Goal: Information Seeking & Learning: Learn about a topic

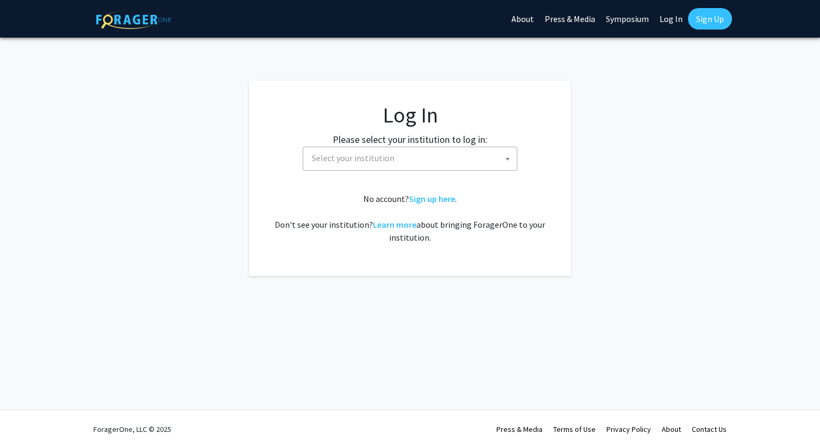
select select
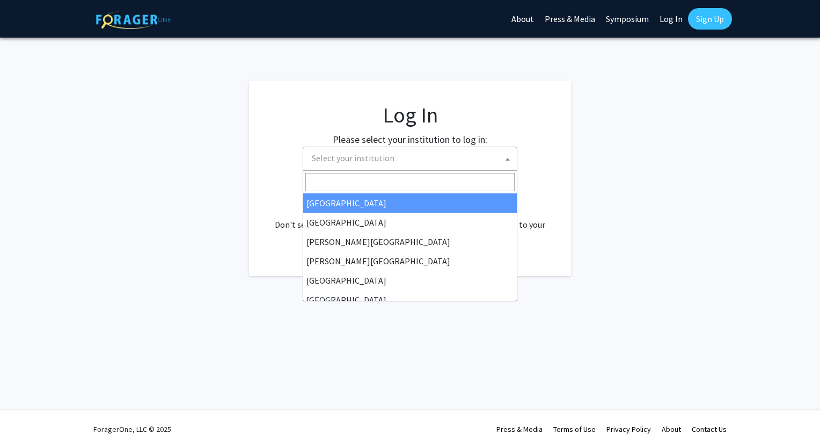
click at [438, 155] on span "Select your institution" at bounding box center [411, 158] width 209 height 22
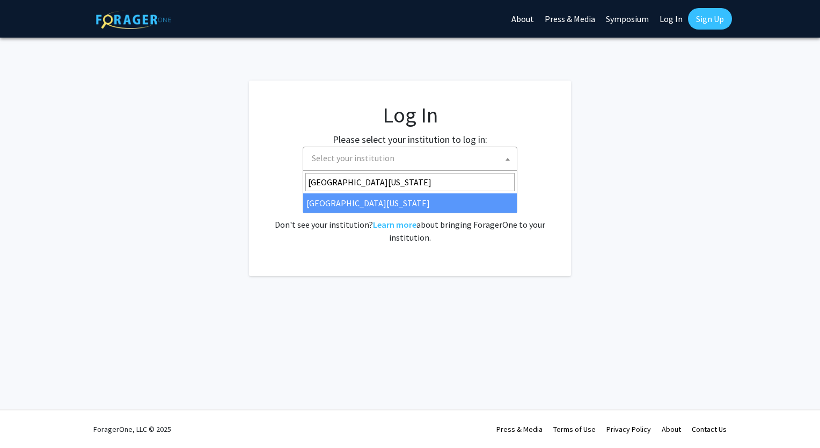
type input "[GEOGRAPHIC_DATA][US_STATE]"
select select "13"
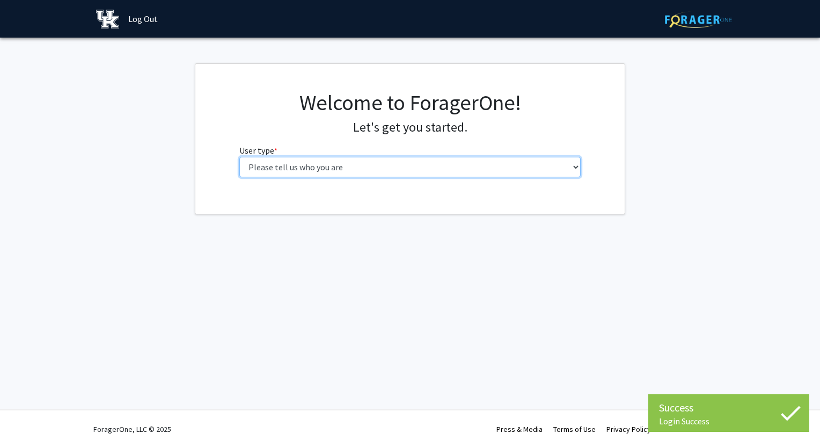
click at [569, 175] on select "Please tell us who you are Undergraduate Student Master's Student Doctoral Cand…" at bounding box center [410, 167] width 342 height 20
select select "1: undergrad"
click at [239, 157] on select "Please tell us who you are Undergraduate Student Master's Student Doctoral Cand…" at bounding box center [410, 167] width 342 height 20
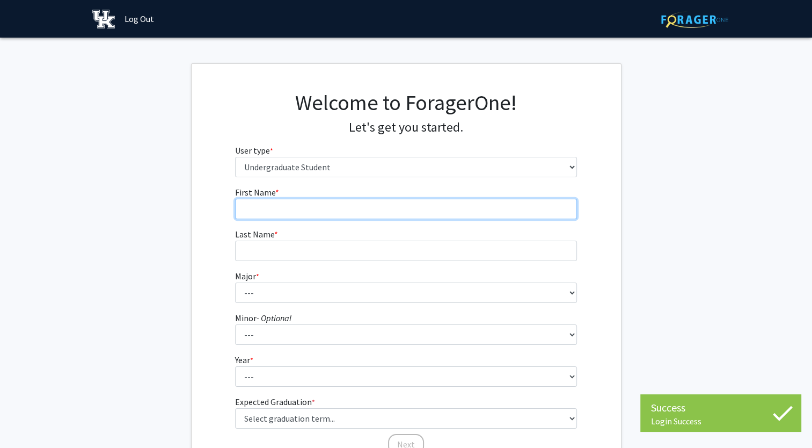
click at [498, 212] on input "First Name * required" at bounding box center [406, 209] width 342 height 20
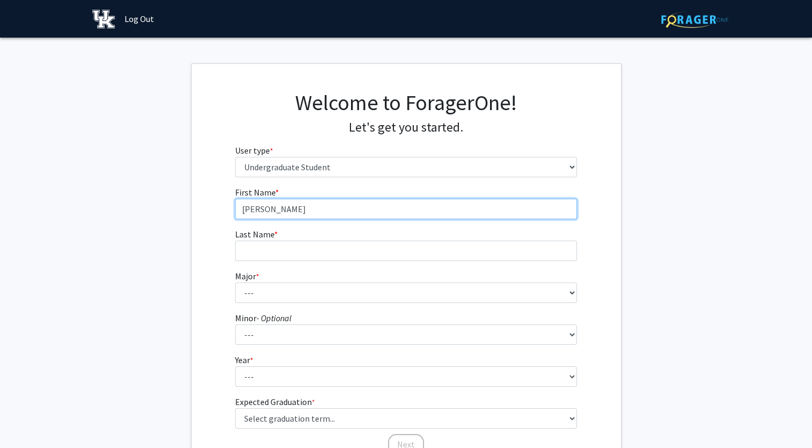
type input "[PERSON_NAME]"
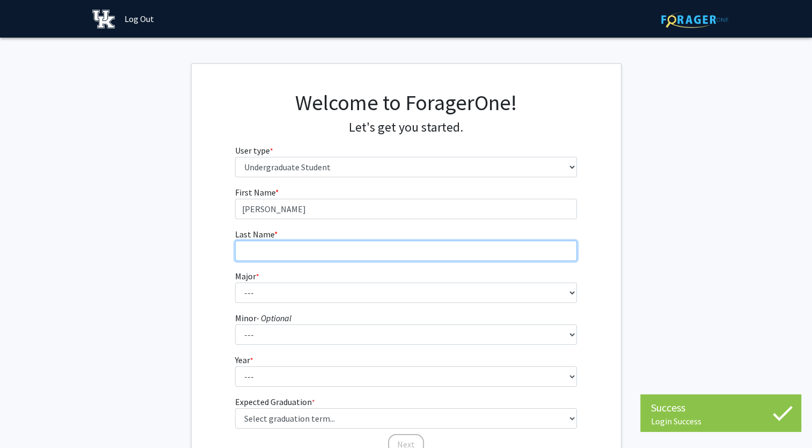
click at [468, 255] on input "Last Name * required" at bounding box center [406, 250] width 342 height 20
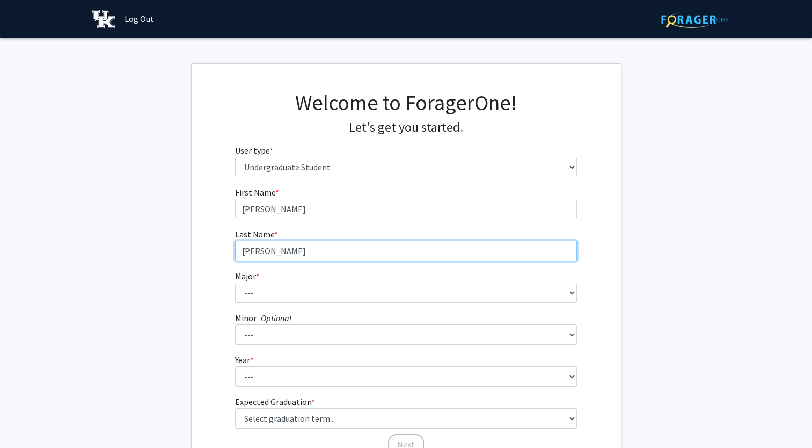
type input "[PERSON_NAME]"
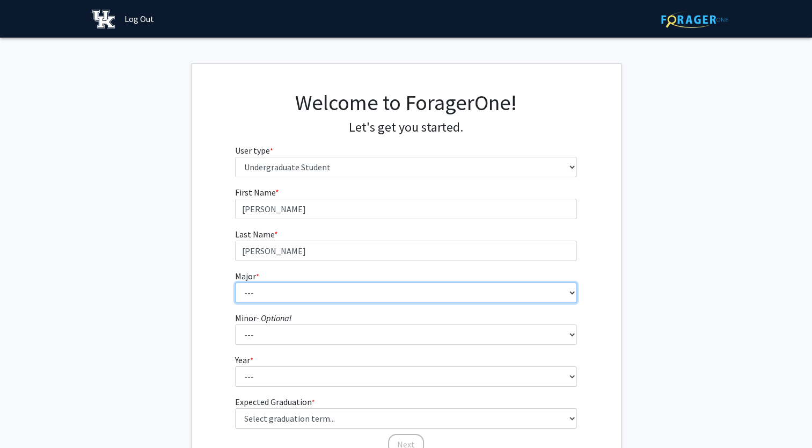
click at [449, 294] on select "--- Accounting Aerospace Engineering African American & Africana Studies Agricu…" at bounding box center [406, 292] width 342 height 20
select select "40: 877"
click at [235, 282] on select "--- Accounting Aerospace Engineering African American & Africana Studies Agricu…" at bounding box center [406, 292] width 342 height 20
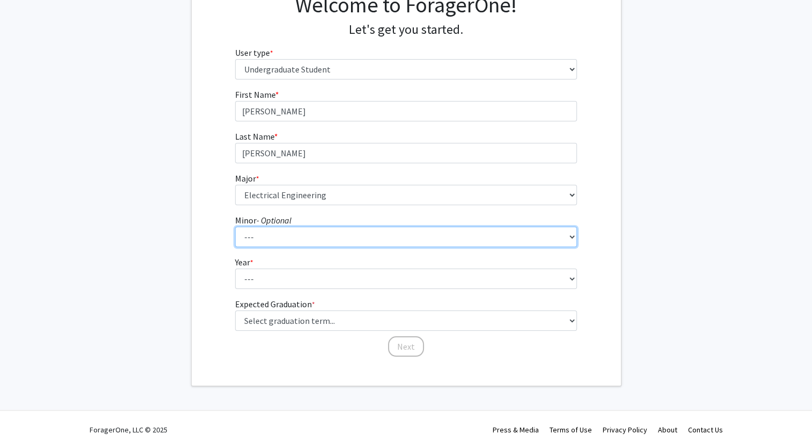
click at [395, 239] on select "--- African American & Africana Studies Agricultural Economics American Studies…" at bounding box center [406, 236] width 342 height 20
click at [235, 226] on select "--- African American & Africana Studies Agricultural Economics American Studies…" at bounding box center [406, 236] width 342 height 20
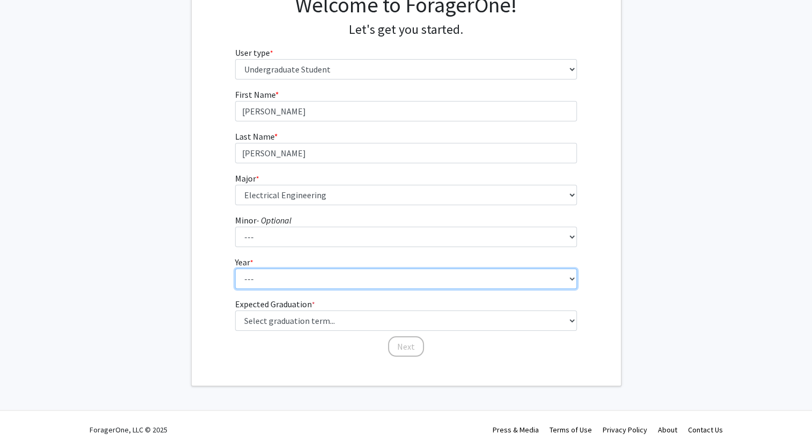
click at [307, 275] on select "--- First-year Sophomore Junior Senior Postbaccalaureate Certificate" at bounding box center [406, 278] width 342 height 20
select select "1: first-year"
click at [235, 268] on select "--- First-year Sophomore Junior Senior Postbaccalaureate Certificate" at bounding box center [406, 278] width 342 height 20
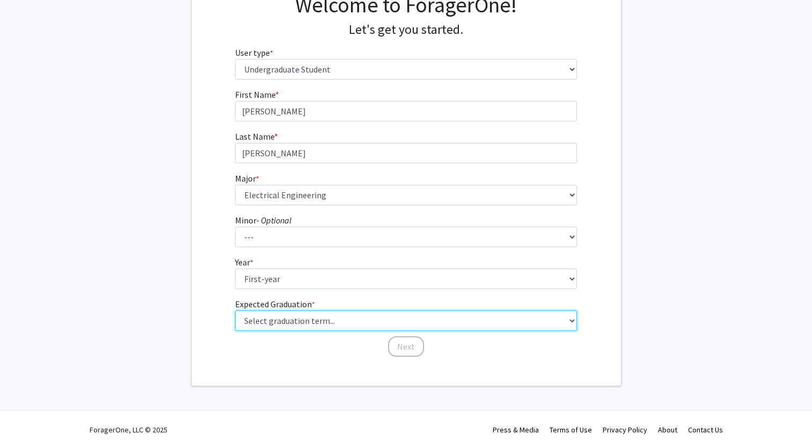
click at [321, 321] on select "Select graduation term... Spring 2025 Summer 2025 Fall 2025 Winter 2025 Spring …" at bounding box center [406, 320] width 342 height 20
select select "20: winter_2029"
click at [235, 310] on select "Select graduation term... Spring 2025 Summer 2025 Fall 2025 Winter 2025 Spring …" at bounding box center [406, 320] width 342 height 20
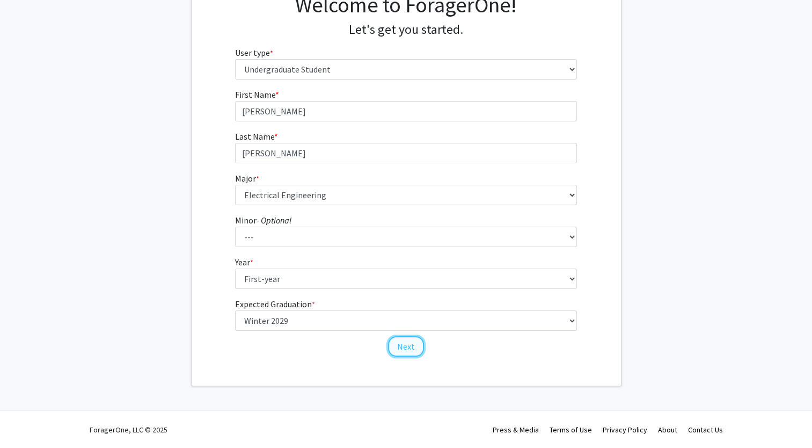
click at [408, 350] on button "Next" at bounding box center [406, 346] width 36 height 20
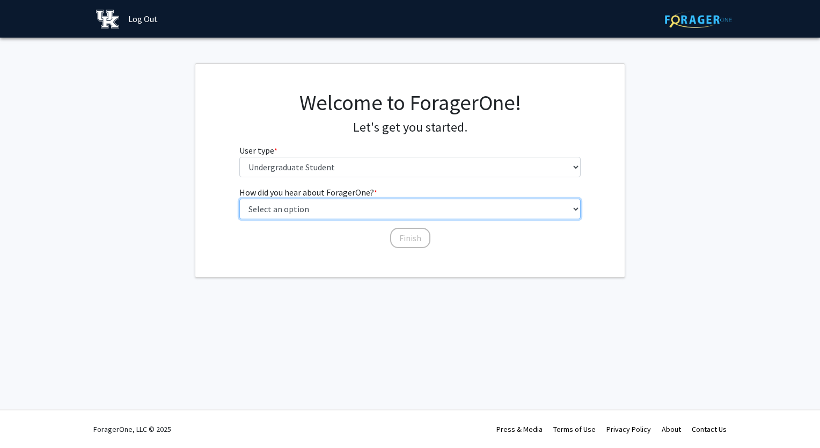
click at [416, 207] on select "Select an option Peer/student recommendation Faculty/staff recommendation Unive…" at bounding box center [410, 209] width 342 height 20
select select "2: faculty_recommendation"
click at [239, 199] on select "Select an option Peer/student recommendation Faculty/staff recommendation Unive…" at bounding box center [410, 209] width 342 height 20
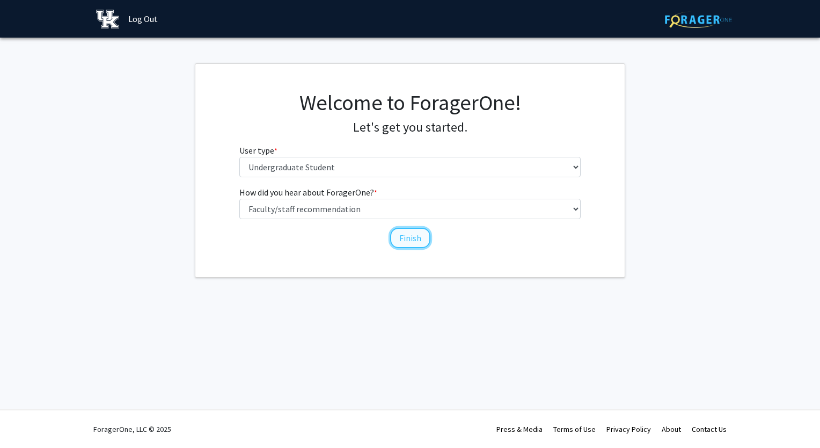
click at [412, 237] on button "Finish" at bounding box center [410, 238] width 40 height 20
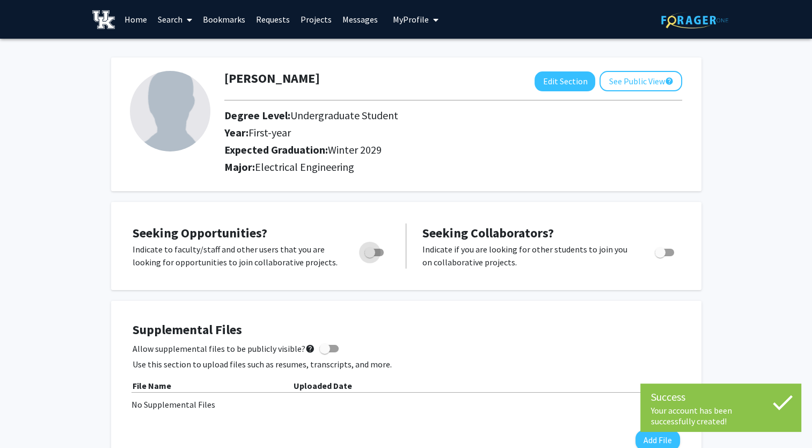
click at [374, 253] on span "Toggle" at bounding box center [369, 252] width 11 height 11
click at [370, 256] on input "Are you actively seeking opportunities?" at bounding box center [369, 256] width 1 height 1
checkbox input "true"
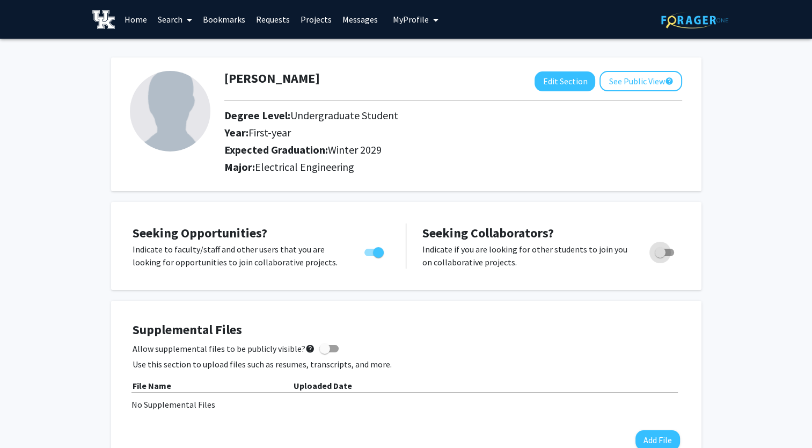
click at [668, 255] on label "Toggle" at bounding box center [662, 252] width 24 height 13
click at [660, 256] on input "Would you like to receive other student requests to work with you?" at bounding box center [660, 256] width 1 height 1
click at [674, 243] on div "Toggle" at bounding box center [665, 251] width 30 height 16
click at [664, 252] on span "Toggle" at bounding box center [668, 252] width 11 height 11
click at [660, 256] on input "Would you like to receive other student requests to work with you?" at bounding box center [660, 256] width 1 height 1
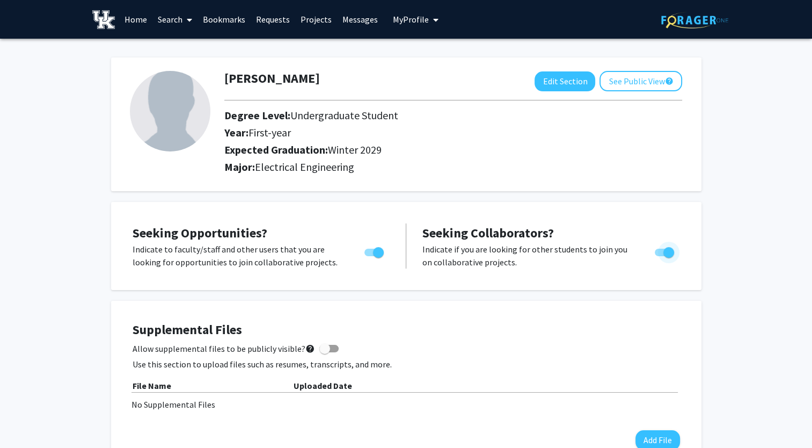
checkbox input "false"
click at [107, 20] on img at bounding box center [103, 19] width 23 height 19
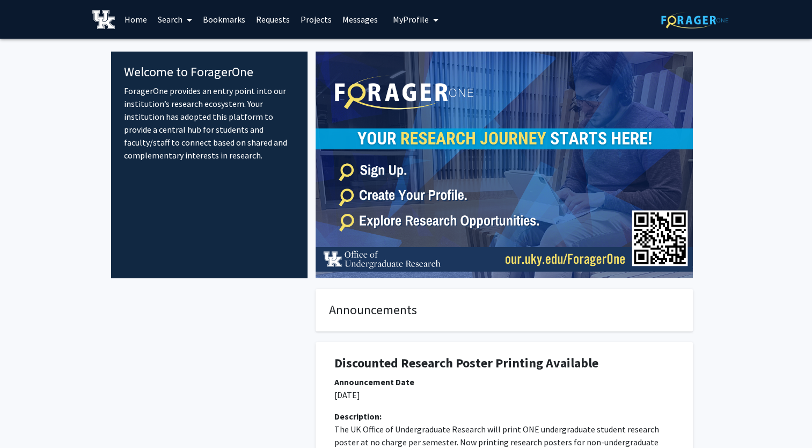
click at [182, 20] on link "Search" at bounding box center [174, 20] width 45 height 38
click at [134, 18] on link "Home" at bounding box center [135, 20] width 33 height 38
click at [273, 26] on link "Requests" at bounding box center [273, 20] width 45 height 38
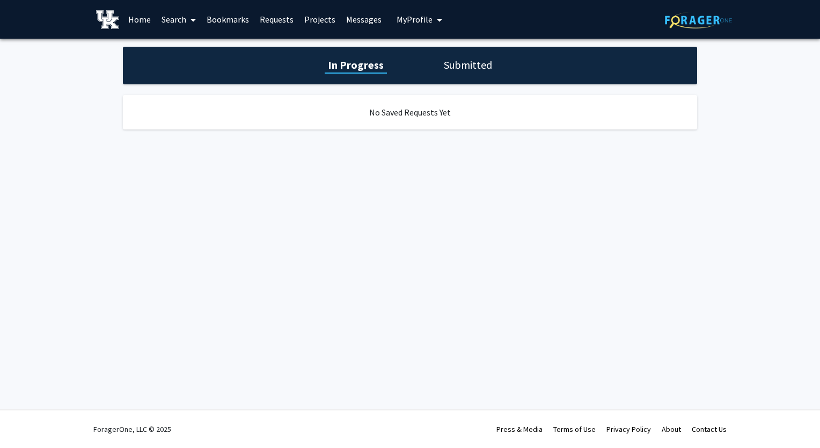
click at [333, 12] on link "Projects" at bounding box center [320, 20] width 42 height 38
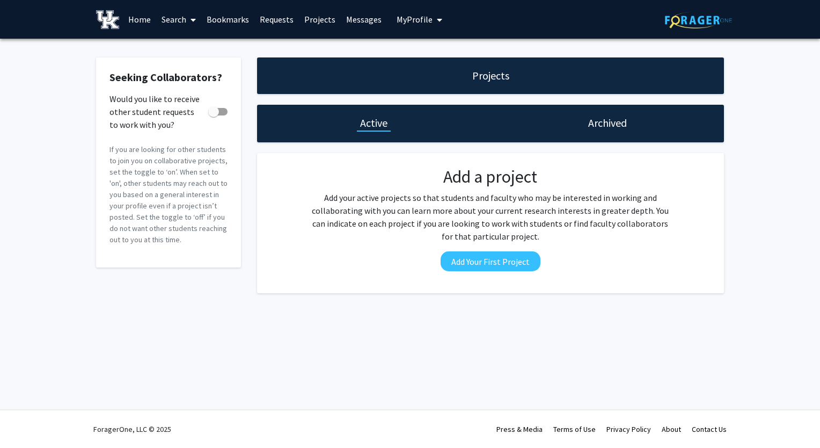
click at [368, 25] on link "Messages" at bounding box center [364, 20] width 46 height 38
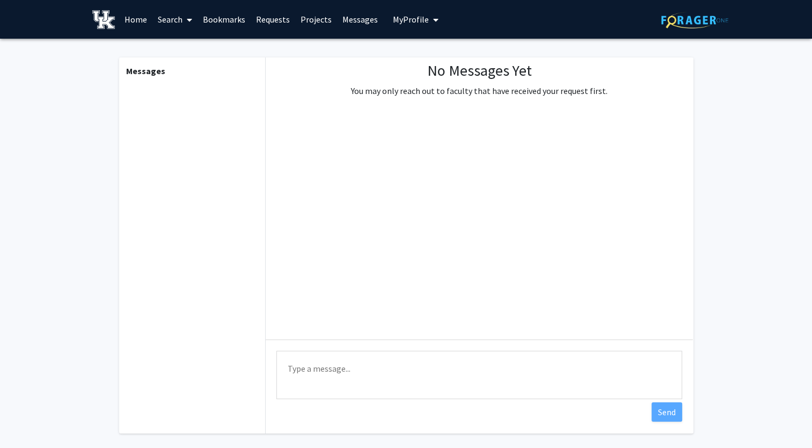
click at [408, 20] on span "My Profile" at bounding box center [411, 19] width 36 height 11
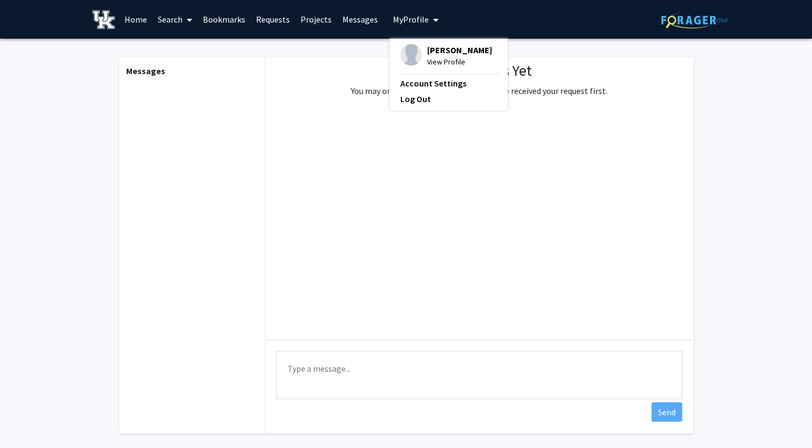
click at [94, 21] on img at bounding box center [103, 19] width 23 height 19
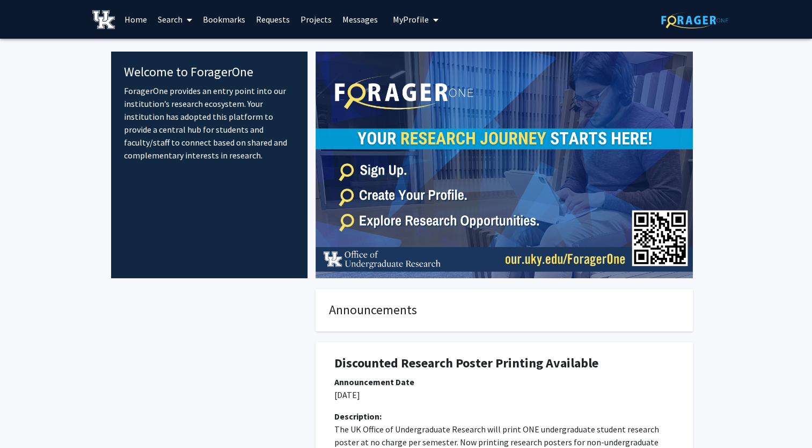
click at [316, 15] on link "Projects" at bounding box center [316, 20] width 42 height 38
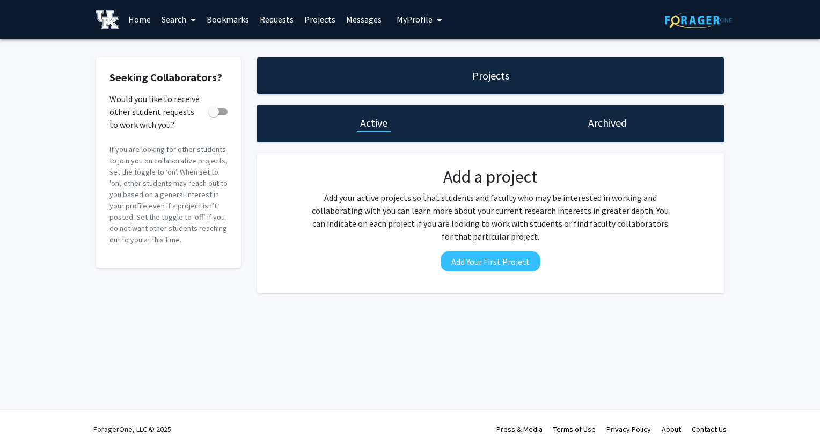
click at [631, 117] on div "Archived" at bounding box center [606, 124] width 233 height 38
click at [263, 21] on link "Requests" at bounding box center [276, 20] width 45 height 38
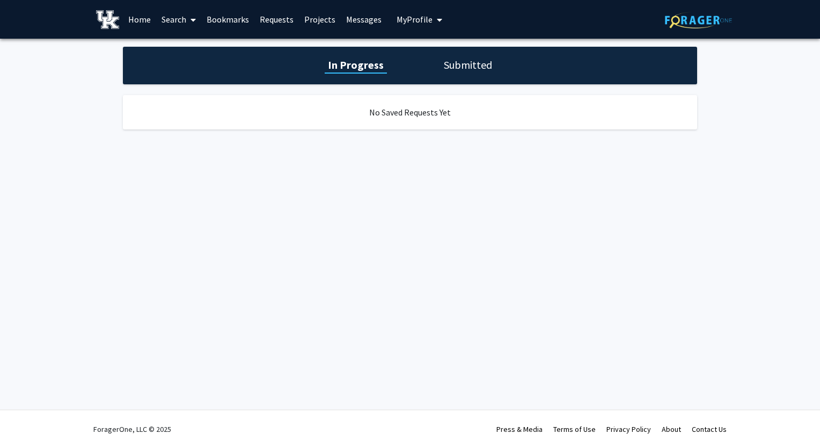
click at [238, 25] on link "Bookmarks" at bounding box center [227, 20] width 53 height 38
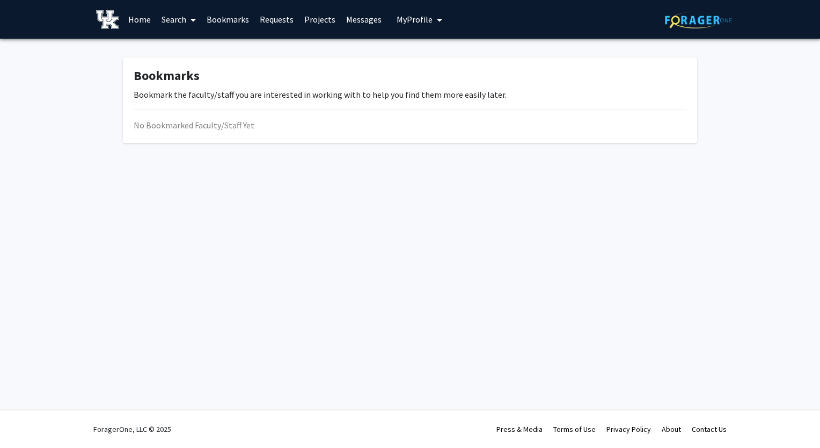
click at [166, 19] on link "Search" at bounding box center [178, 20] width 45 height 38
click at [182, 43] on span "Faculty/Staff" at bounding box center [195, 49] width 79 height 21
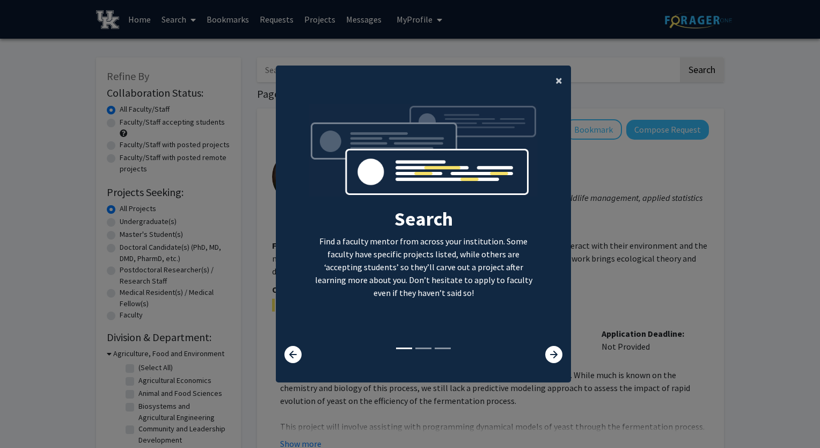
click at [555, 84] on span "×" at bounding box center [558, 80] width 7 height 17
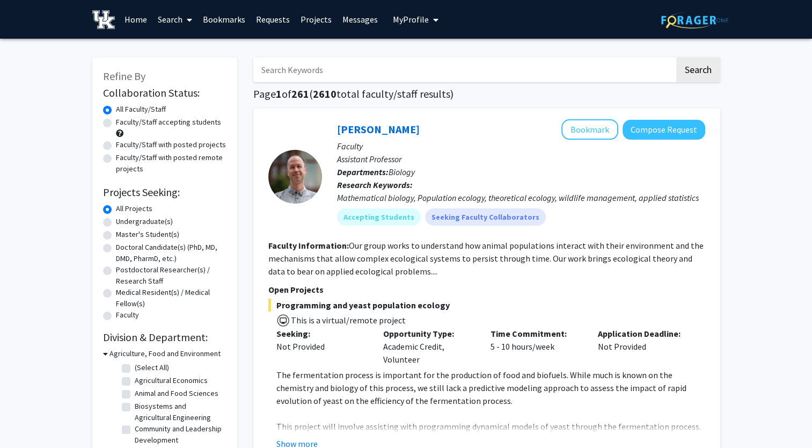
click at [147, 221] on label "Undergraduate(s)" at bounding box center [144, 221] width 57 height 11
click at [123, 221] on input "Undergraduate(s)" at bounding box center [119, 219] width 7 height 7
radio input "true"
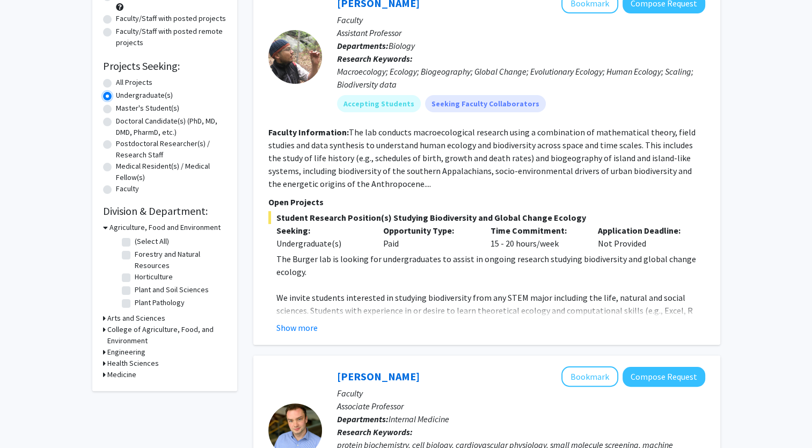
scroll to position [127, 0]
click at [135, 353] on h3 "Engineering" at bounding box center [126, 351] width 38 height 11
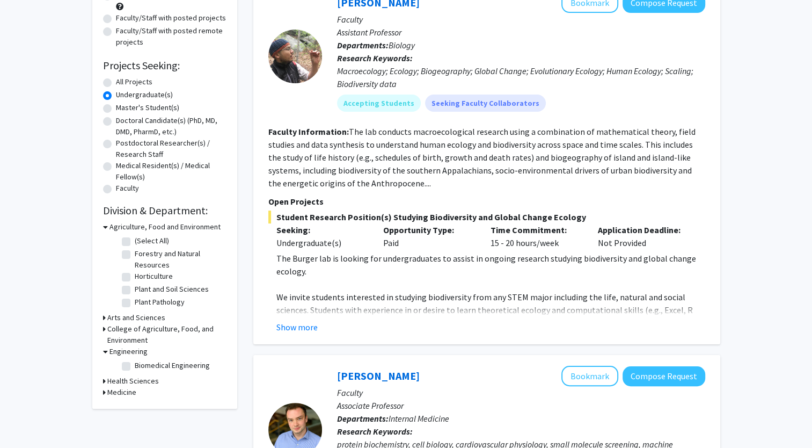
click at [109, 356] on h3 "Engineering" at bounding box center [128, 351] width 38 height 11
click at [108, 357] on h3 "Health Sciences" at bounding box center [133, 362] width 52 height 11
click at [105, 353] on div "Engineering" at bounding box center [164, 351] width 123 height 11
click at [107, 364] on div "Health Sciences" at bounding box center [164, 362] width 123 height 11
click at [107, 362] on icon at bounding box center [105, 362] width 5 height 11
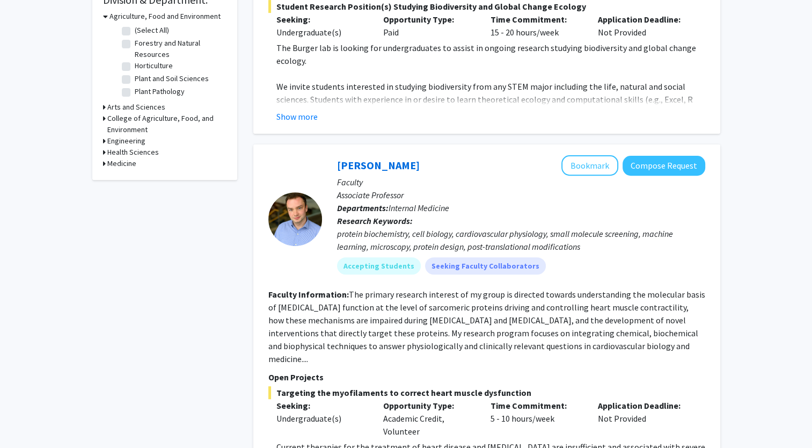
scroll to position [0, 0]
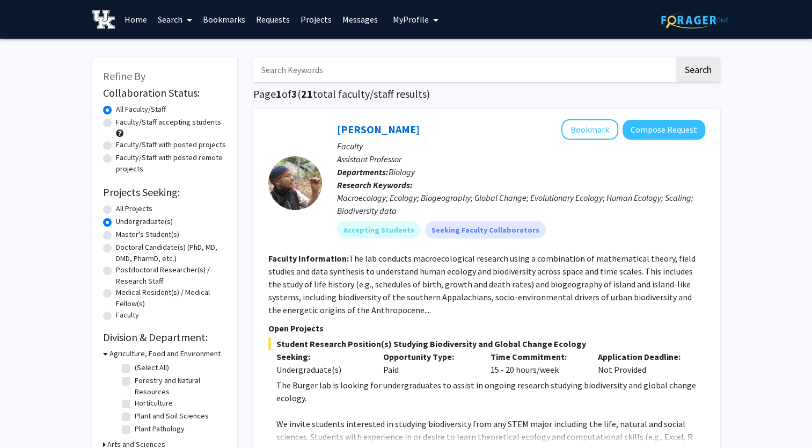
click at [338, 58] on input "Search Keywords" at bounding box center [463, 69] width 421 height 25
type input "Electric"
click at [676, 57] on button "Search" at bounding box center [698, 69] width 44 height 25
radio input "true"
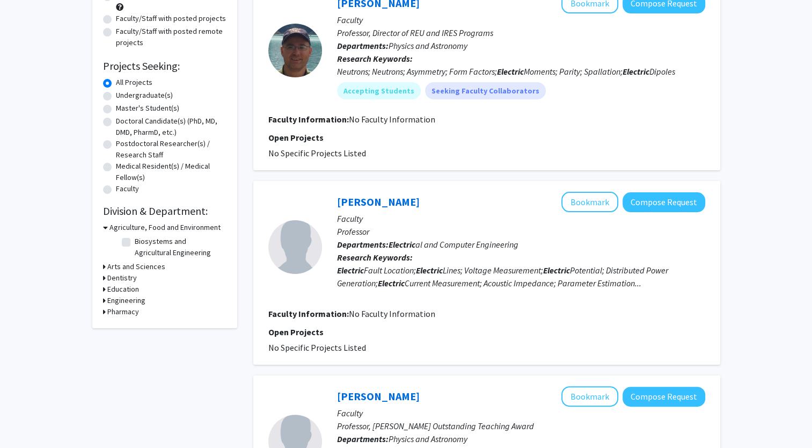
scroll to position [127, 0]
click at [587, 203] on button "Bookmark" at bounding box center [589, 201] width 57 height 20
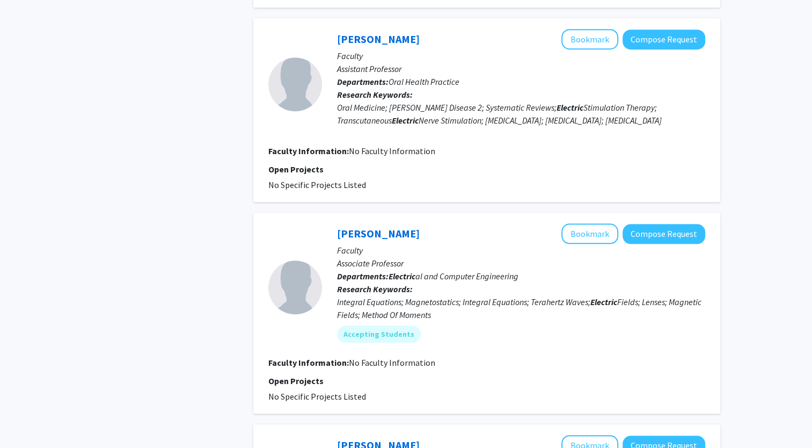
scroll to position [872, 0]
click at [585, 232] on button "Bookmark" at bounding box center [589, 233] width 57 height 20
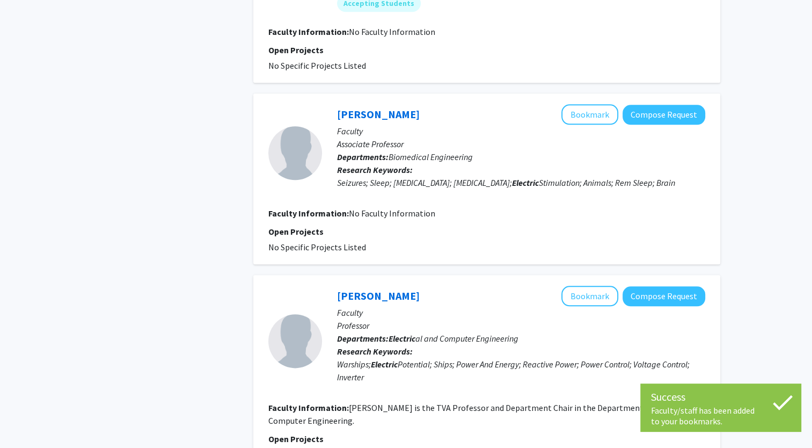
scroll to position [1203, 0]
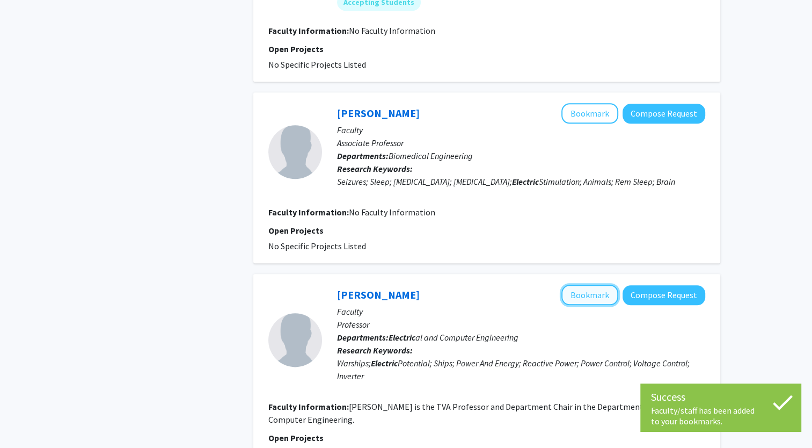
click at [574, 292] on button "Bookmark" at bounding box center [589, 294] width 57 height 20
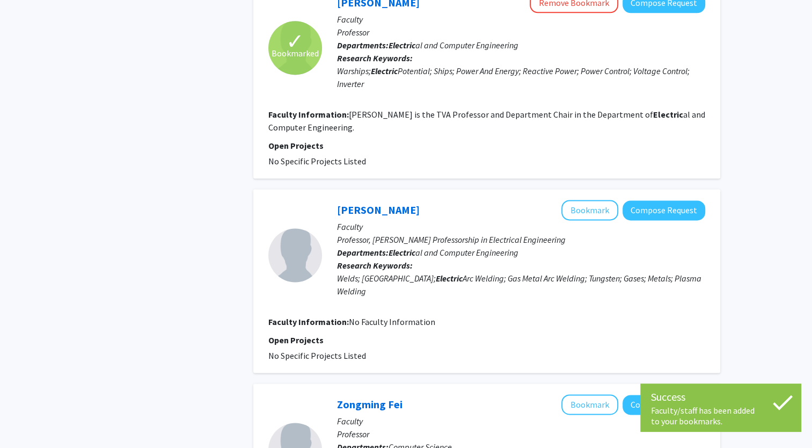
scroll to position [1496, 0]
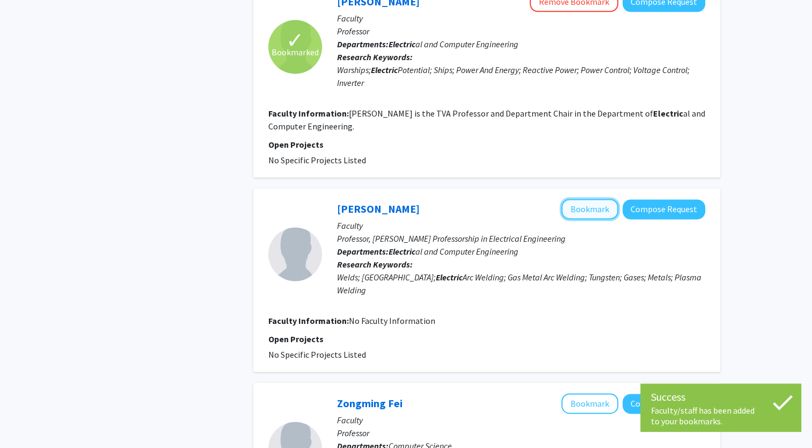
click at [574, 208] on button "Bookmark" at bounding box center [589, 209] width 57 height 20
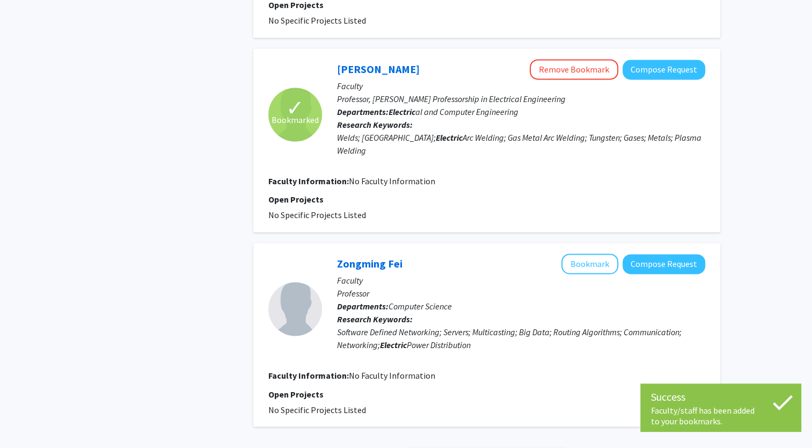
scroll to position [1715, 0]
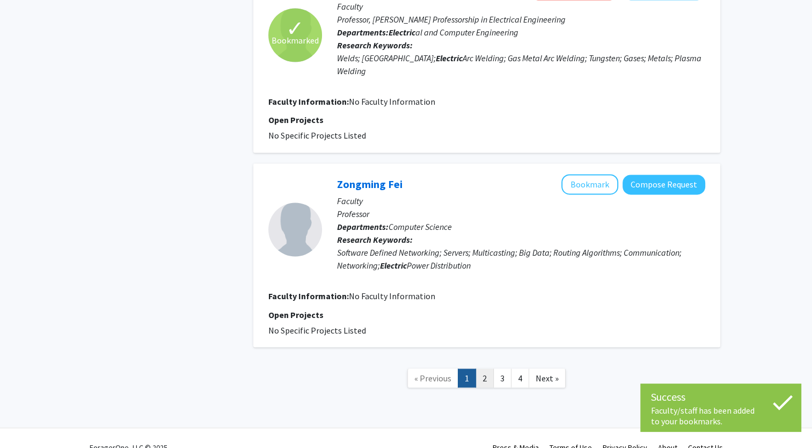
click at [490, 368] on link "2" at bounding box center [484, 377] width 18 height 19
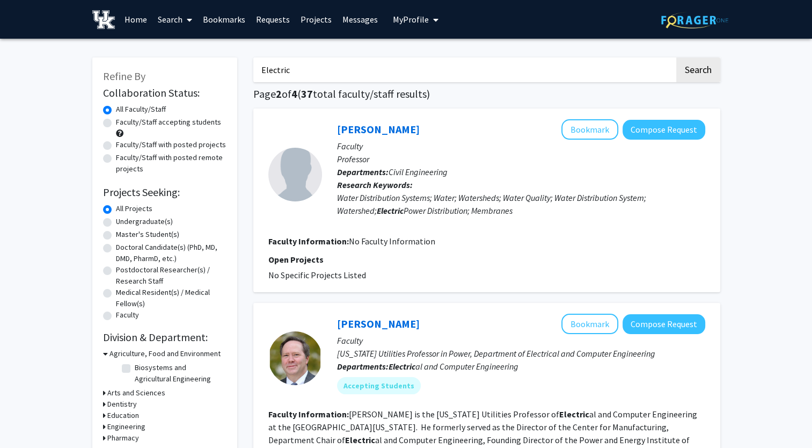
click at [374, 70] on input "Electric" at bounding box center [463, 69] width 421 height 25
type input "Electrical Engineering"
click at [676, 57] on button "Search" at bounding box center [698, 69] width 44 height 25
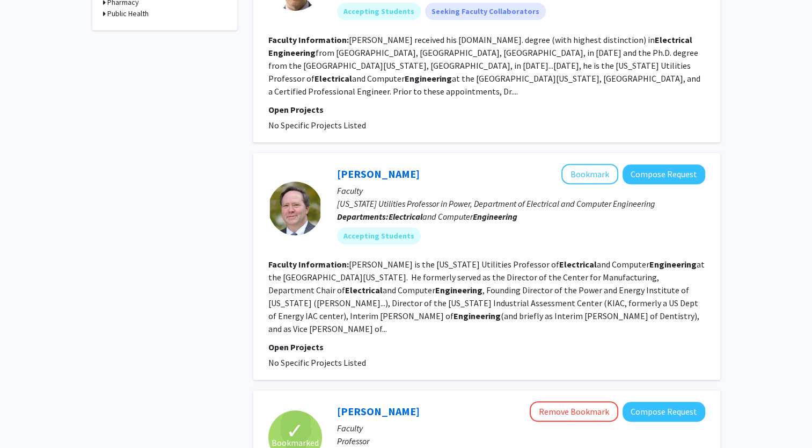
scroll to position [552, 0]
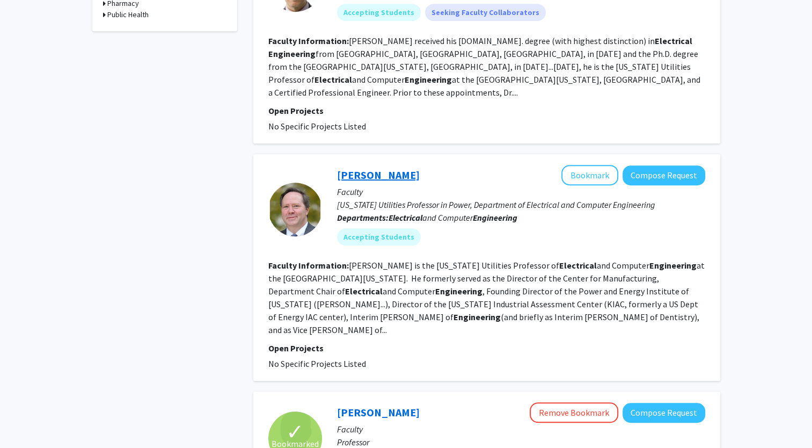
click at [371, 168] on link "[PERSON_NAME]" at bounding box center [378, 174] width 83 height 13
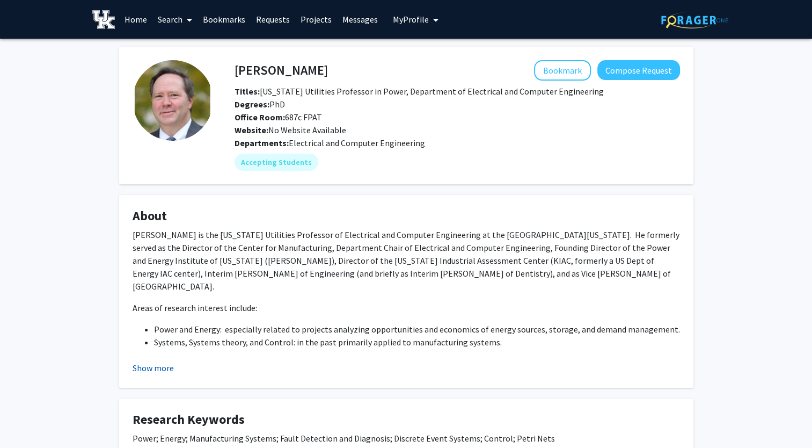
click at [149, 369] on button "Show more" at bounding box center [153, 367] width 41 height 13
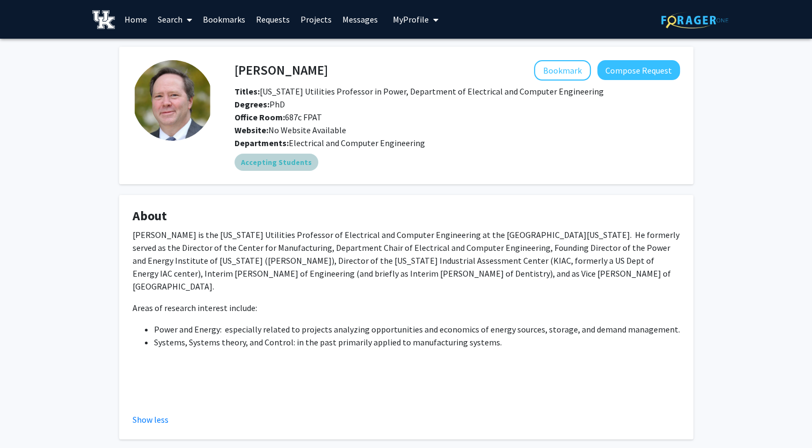
click at [294, 158] on mat-chip "Accepting Students" at bounding box center [277, 161] width 84 height 17
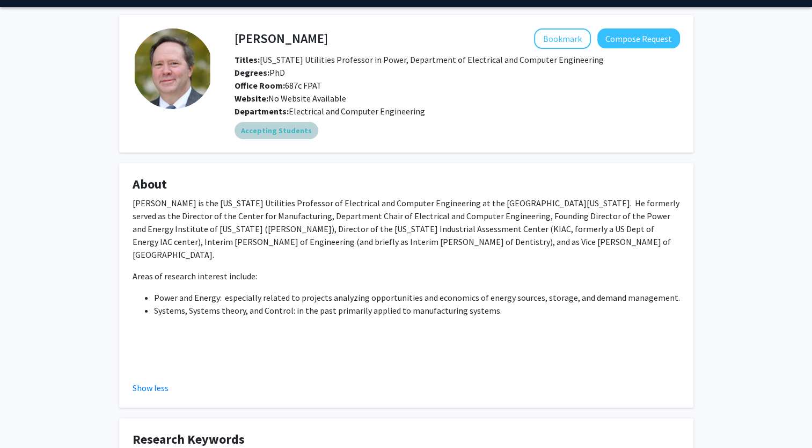
scroll to position [32, 0]
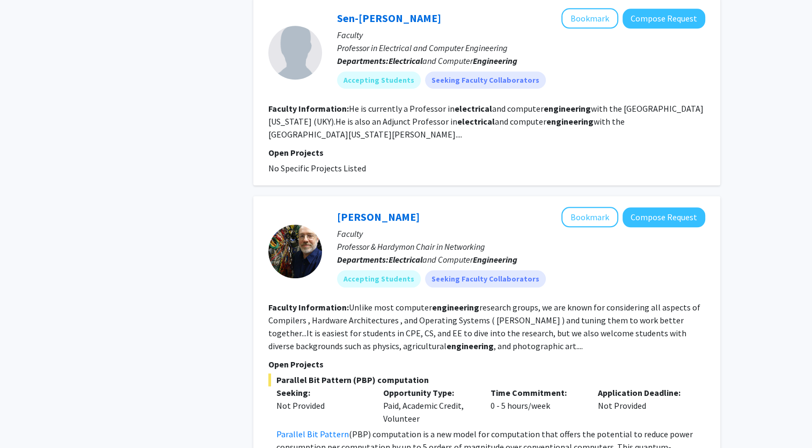
scroll to position [1221, 0]
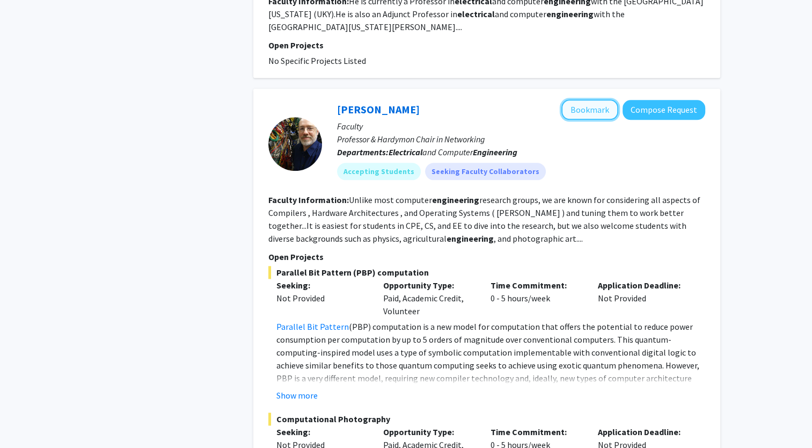
click at [586, 99] on button "Bookmark" at bounding box center [589, 109] width 57 height 20
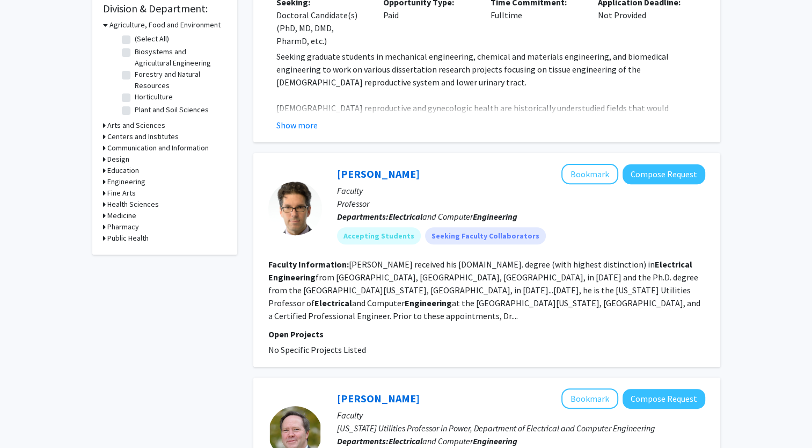
scroll to position [0, 0]
